Goal: Task Accomplishment & Management: Complete application form

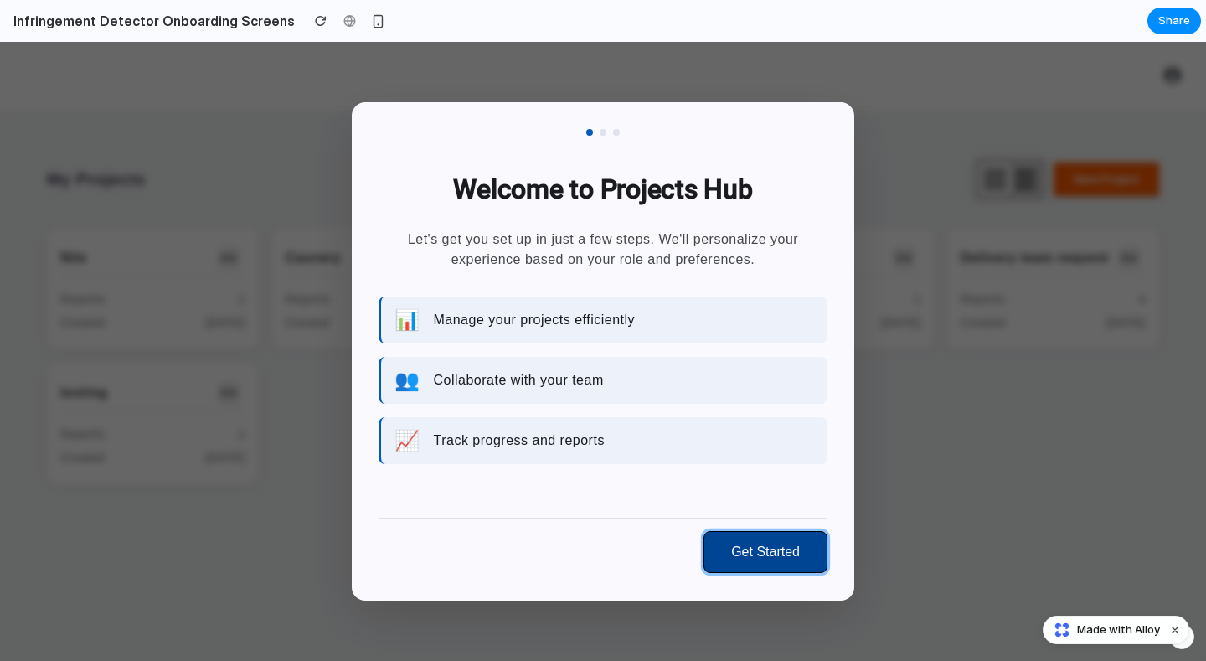
click at [750, 549] on button "Get Started" at bounding box center [766, 552] width 124 height 42
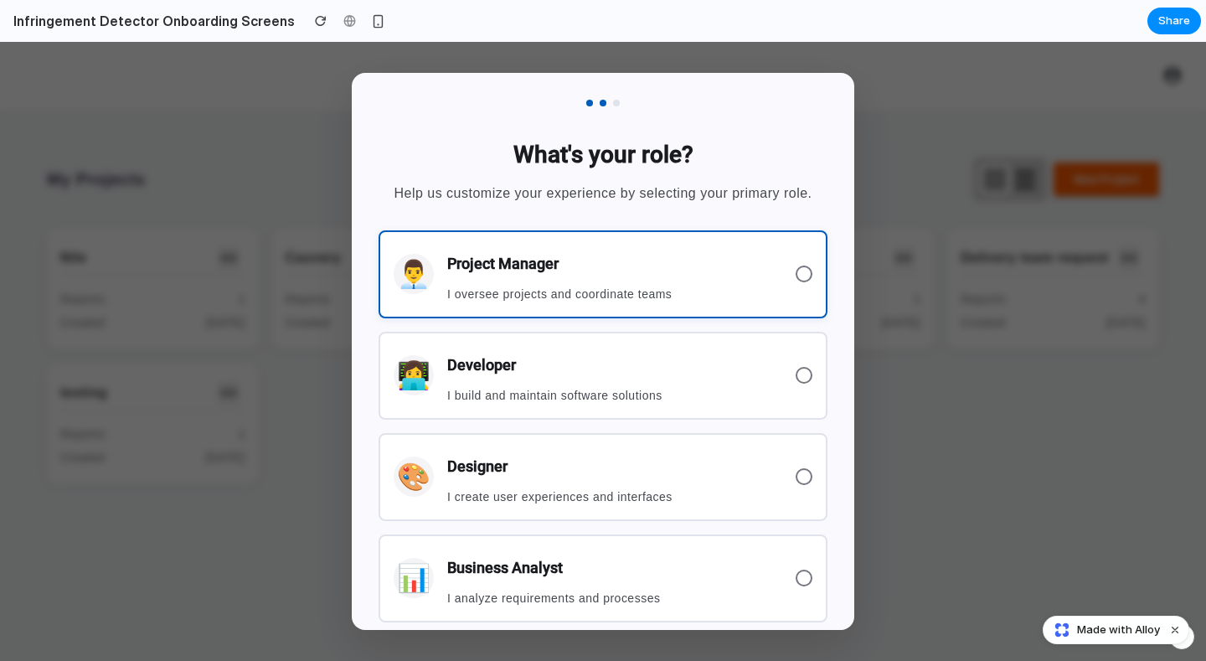
click at [690, 286] on p "I oversee projects and coordinate teams" at bounding box center [614, 295] width 335 height 18
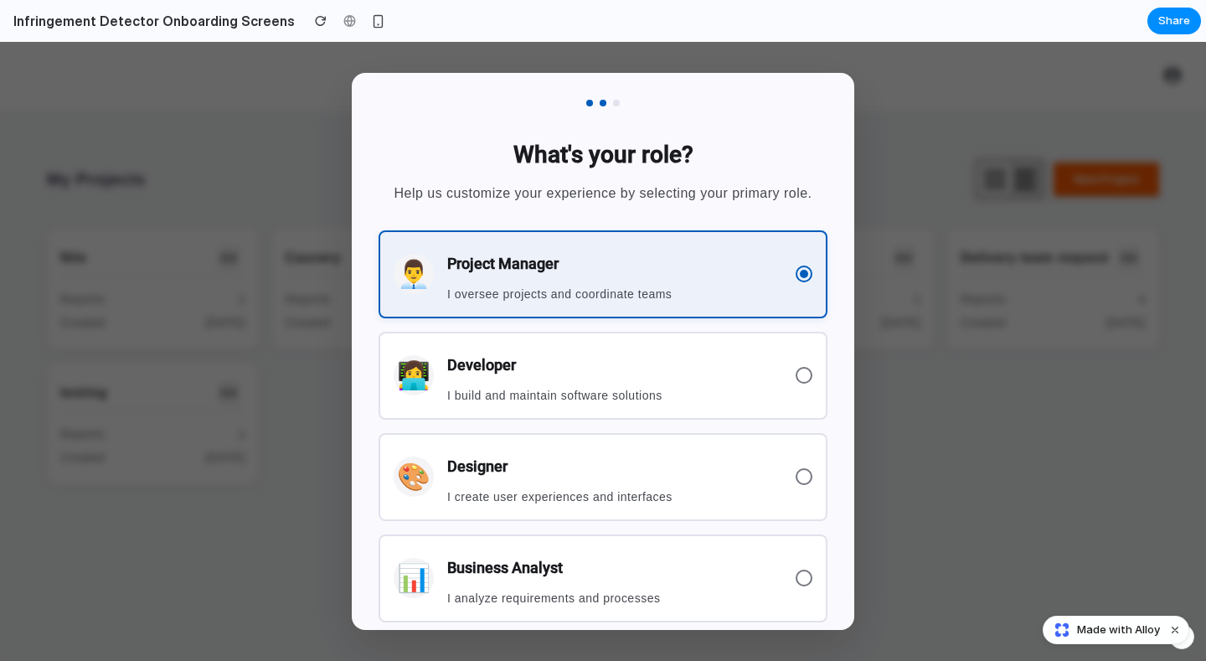
scroll to position [205, 0]
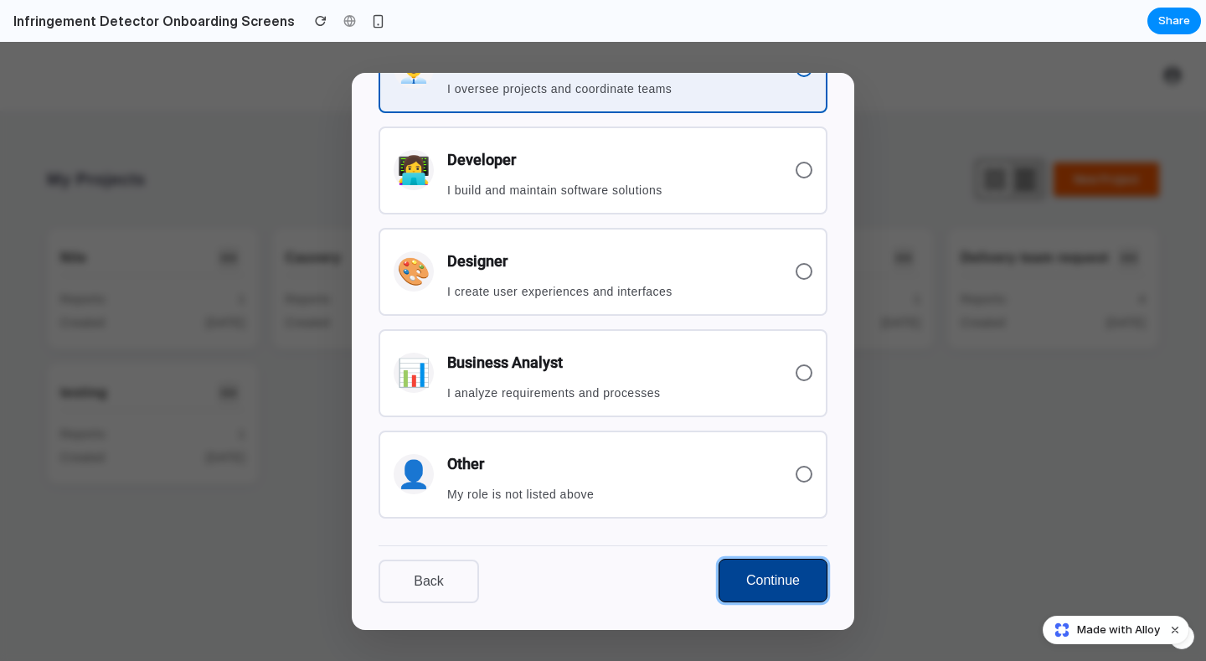
click at [762, 585] on button "Continue" at bounding box center [773, 581] width 109 height 44
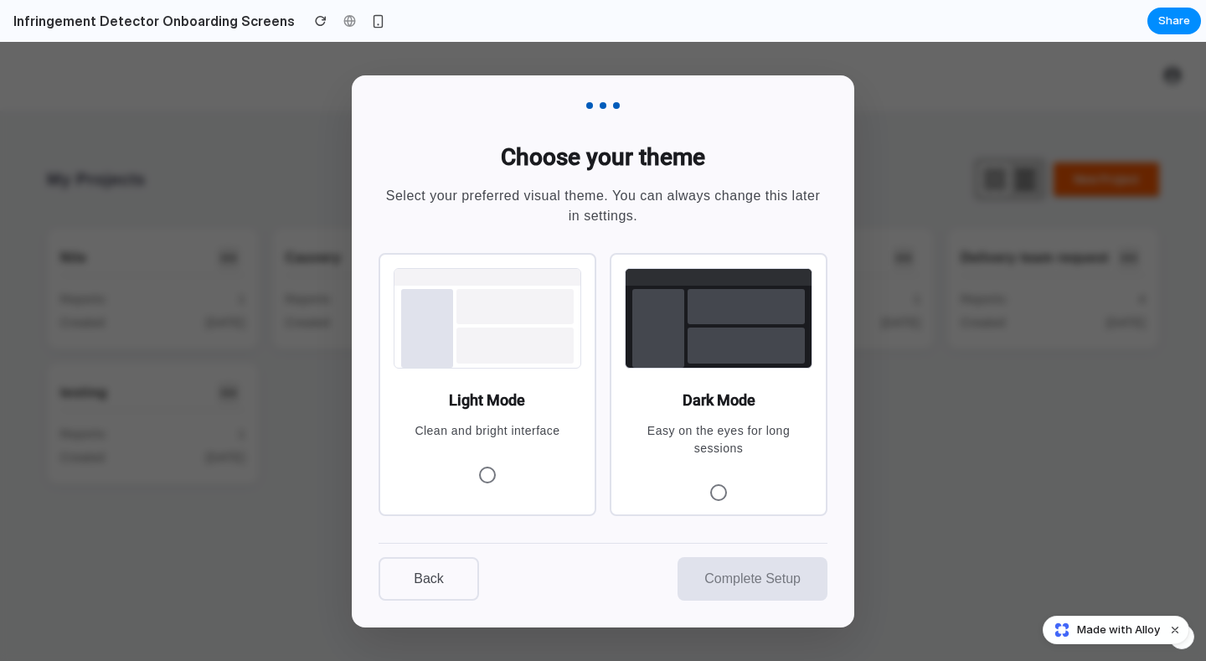
scroll to position [0, 0]
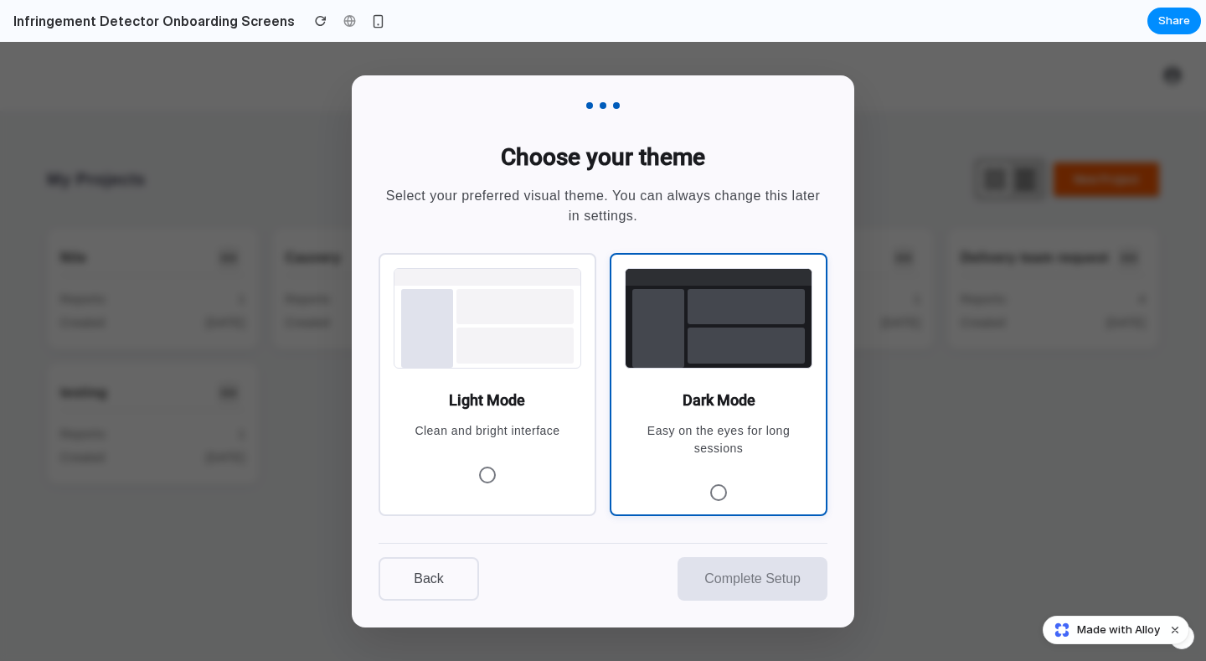
click at [724, 413] on h3 "Dark Mode" at bounding box center [719, 400] width 188 height 37
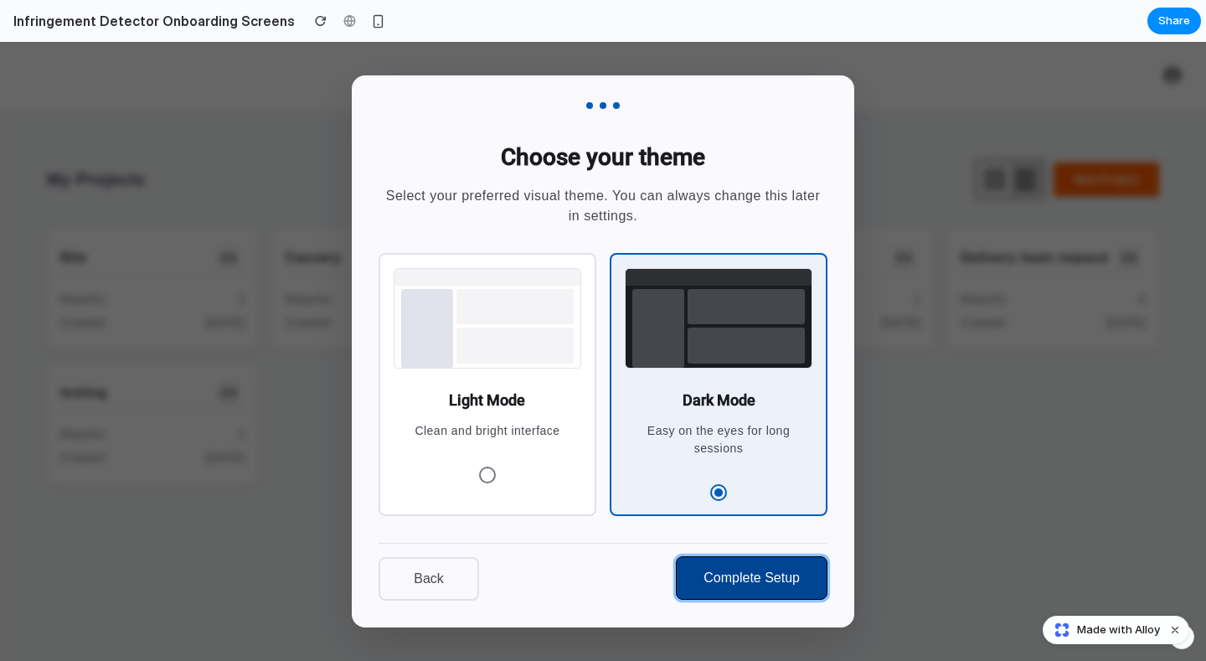
click at [767, 574] on button "Complete Setup" at bounding box center [752, 578] width 152 height 44
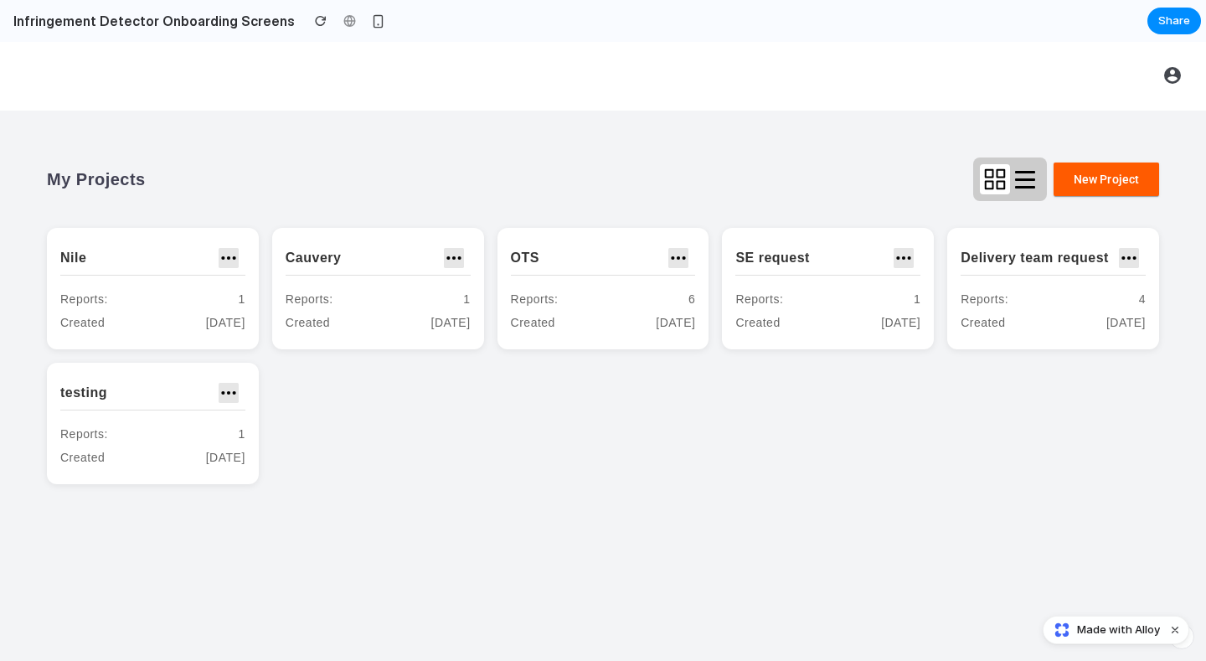
click at [984, 422] on div "Nile Reports: 1 Created [DATE] Cauvery Reports: 1 Created [DATE] OTS Reports: 6…" at bounding box center [603, 356] width 1112 height 256
click at [315, 21] on div "button" at bounding box center [321, 21] width 12 height 12
click at [337, 18] on div at bounding box center [349, 20] width 25 height 25
